Goal: Task Accomplishment & Management: Use online tool/utility

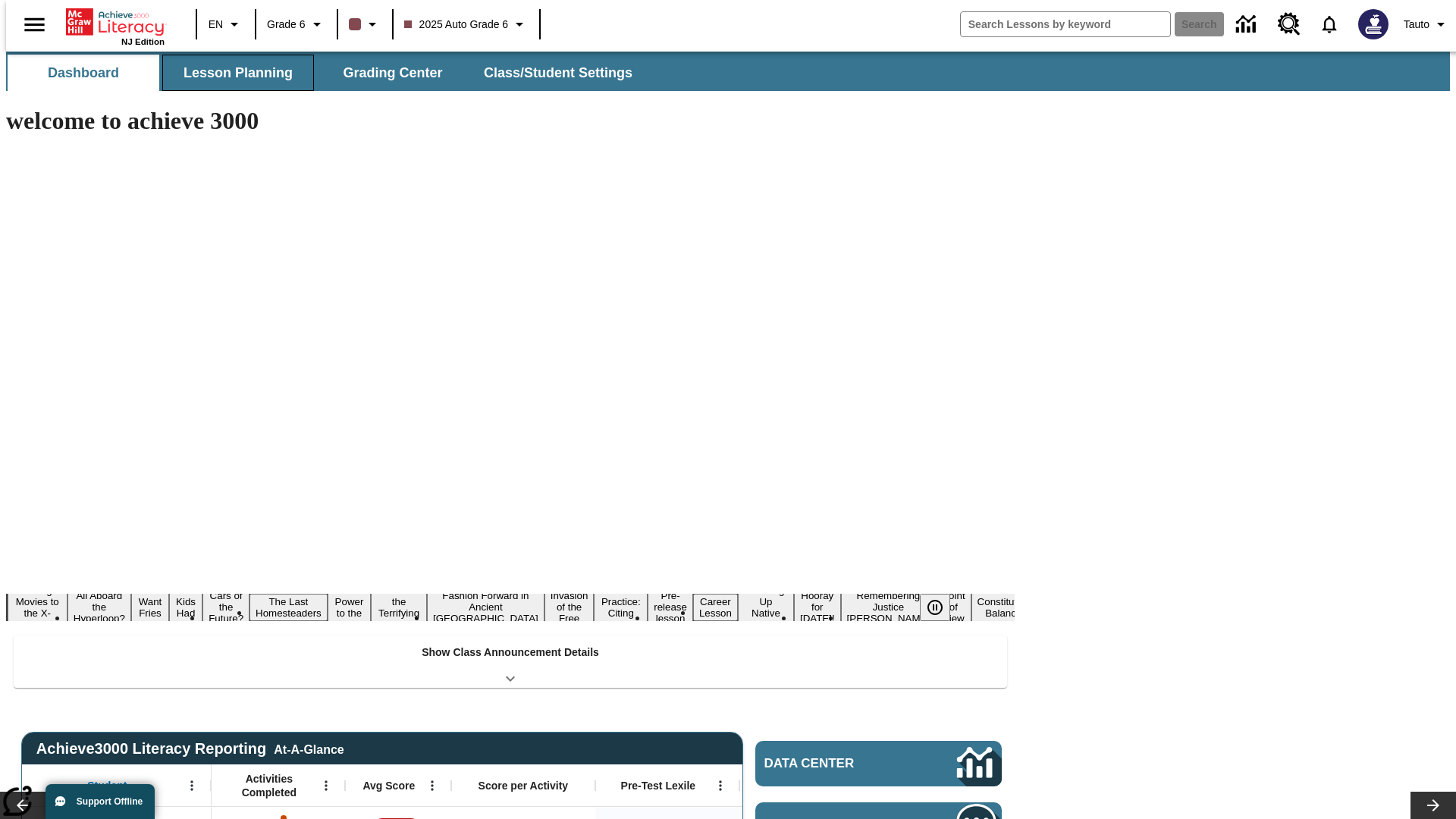
click at [232, 73] on button "Lesson Planning" at bounding box center [238, 73] width 152 height 37
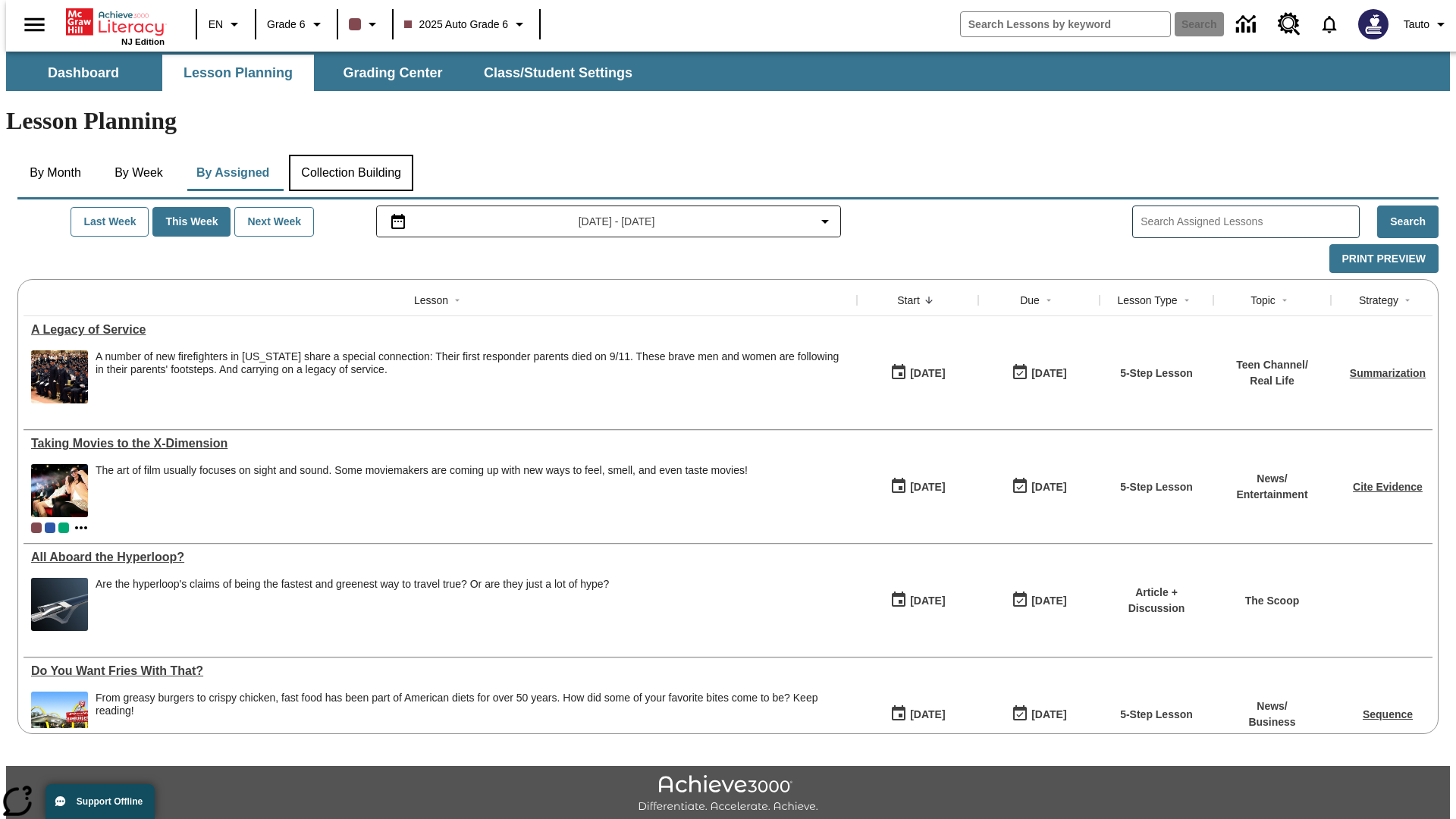
click at [351, 154] on button "Collection Building" at bounding box center [351, 173] width 125 height 37
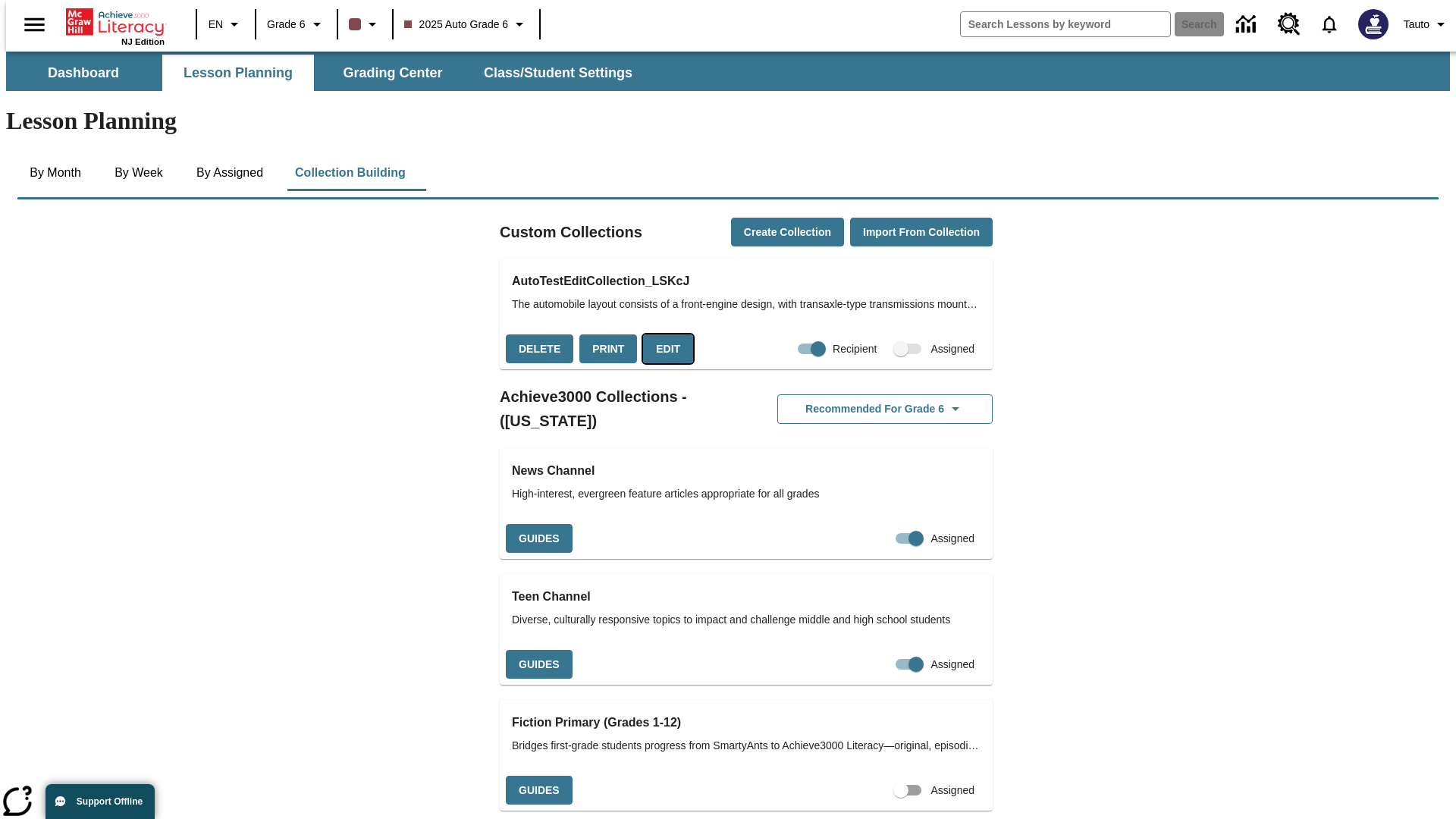
click at [663, 335] on button "Edit" at bounding box center [668, 349] width 50 height 30
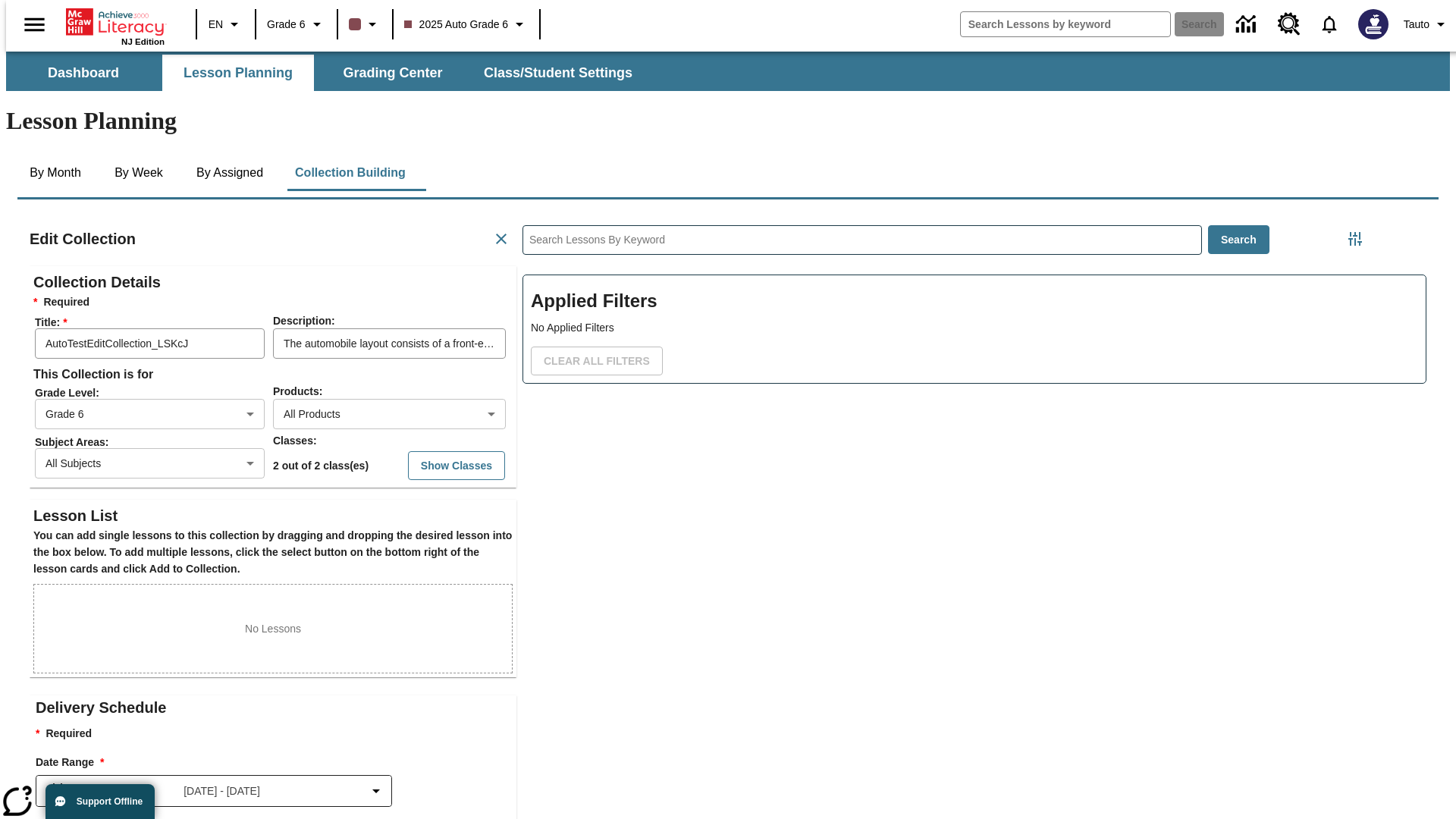
scroll to position [1, 1]
click at [427, 452] on button "Show Classes" at bounding box center [456, 466] width 97 height 30
